Goal: Check status: Check status

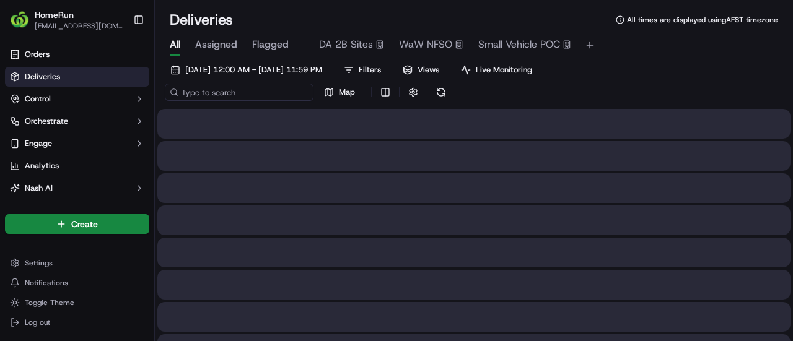
click at [228, 86] on input at bounding box center [239, 92] width 149 height 17
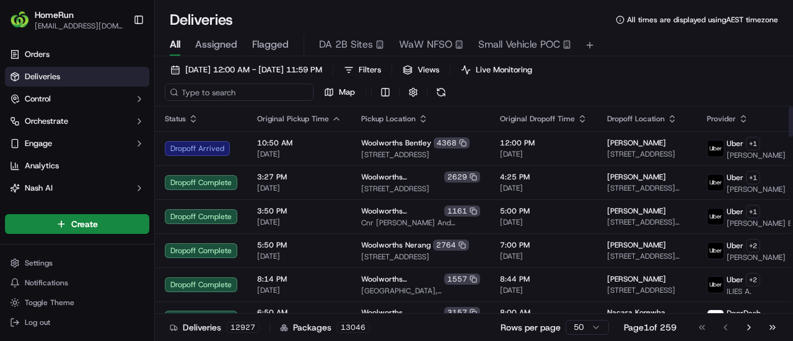
paste input "270692100"
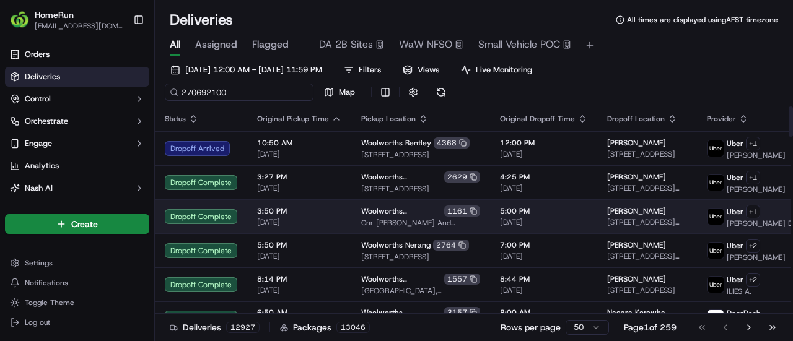
type input "270692100"
click at [271, 206] on span "3:50 PM" at bounding box center [299, 211] width 84 height 10
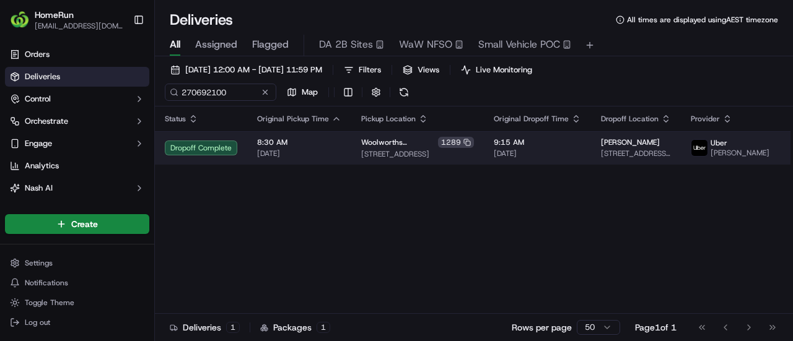
click at [266, 142] on span "8:30 AM" at bounding box center [299, 143] width 84 height 10
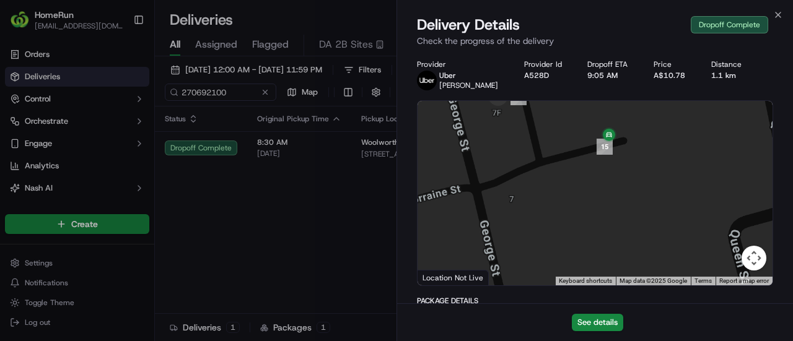
drag, startPoint x: 539, startPoint y: 131, endPoint x: 559, endPoint y: 175, distance: 48.2
click at [540, 138] on div at bounding box center [594, 193] width 355 height 185
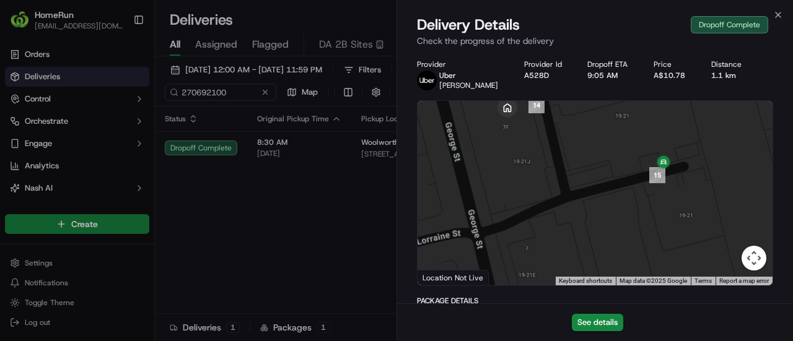
drag, startPoint x: 559, startPoint y: 175, endPoint x: 582, endPoint y: 230, distance: 59.4
click at [574, 201] on div at bounding box center [594, 193] width 355 height 185
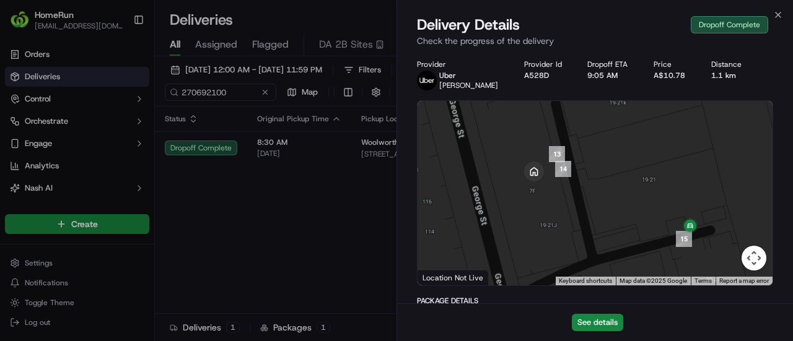
click at [586, 243] on div at bounding box center [594, 193] width 355 height 185
